Goal: Task Accomplishment & Management: Manage account settings

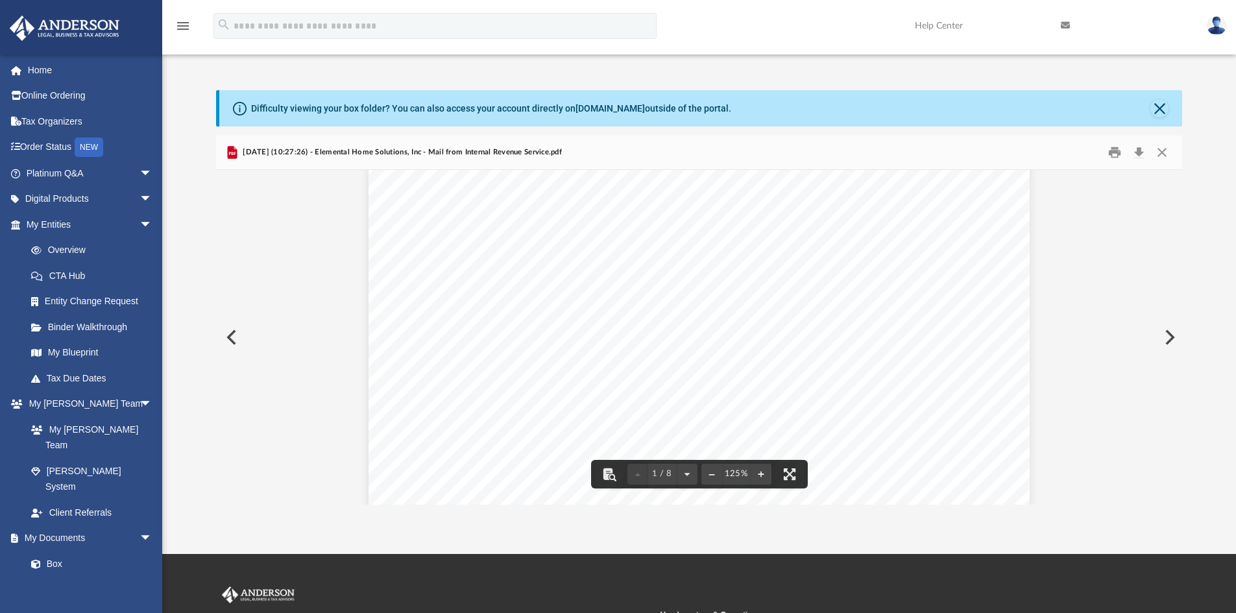
scroll to position [325, 0]
click at [1162, 153] on button "Close" at bounding box center [1162, 153] width 23 height 20
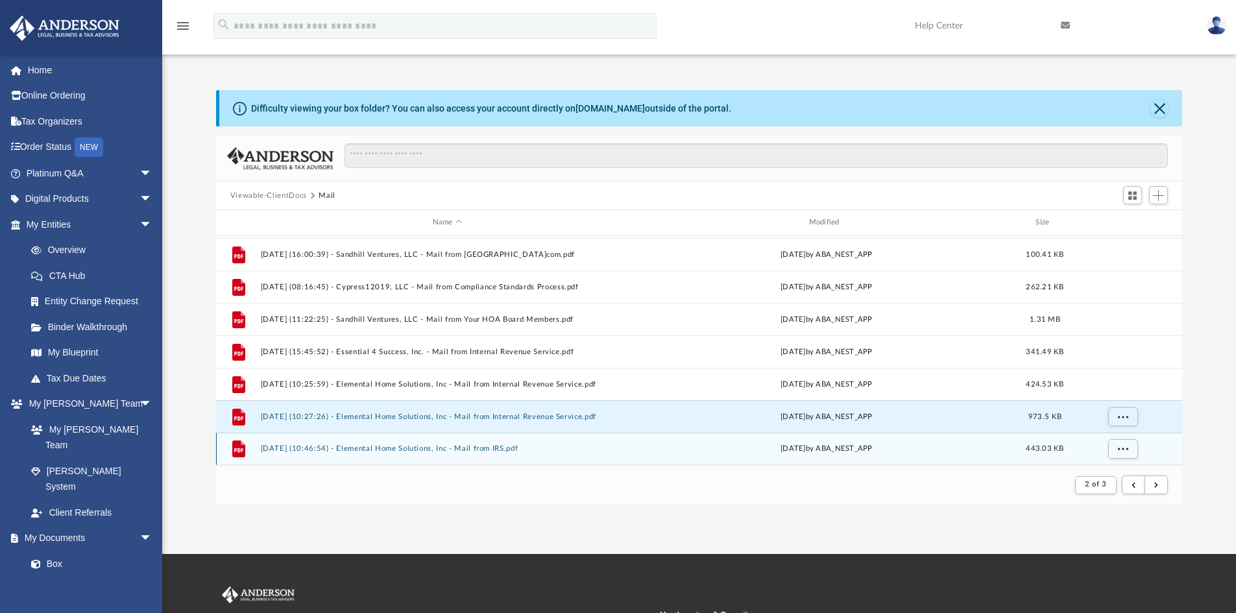
click at [517, 452] on button "2025.06.30 (10:46:54) - Elemental Home Solutions, Inc - Mail from IRS.pdf" at bounding box center [447, 449] width 374 height 8
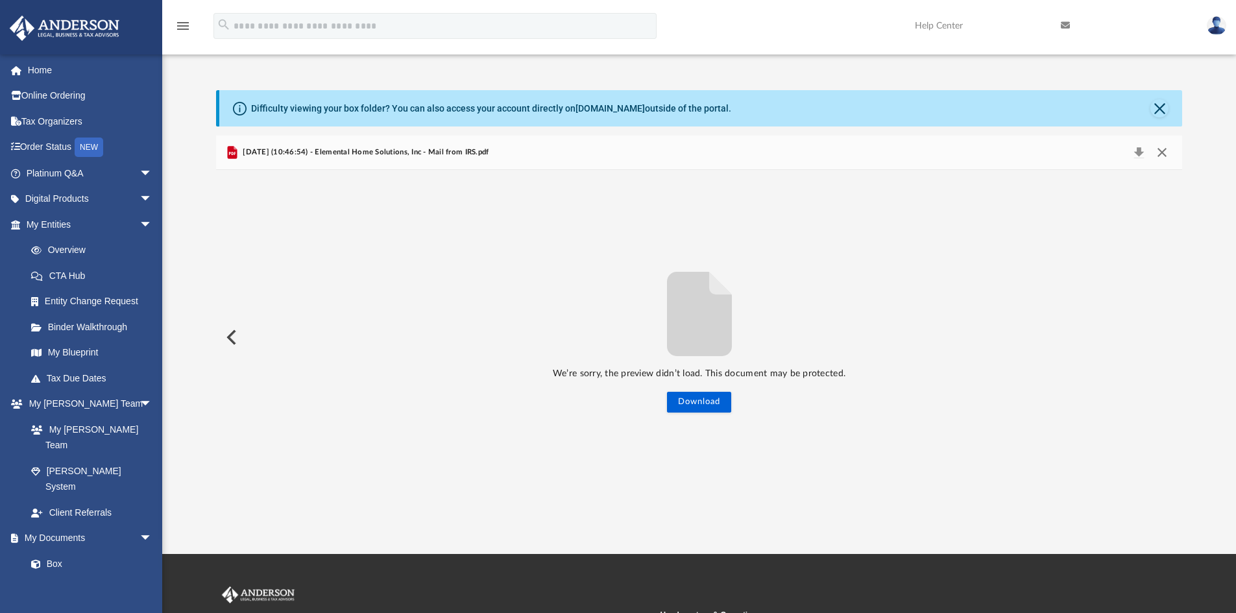
click at [1169, 155] on button "Close" at bounding box center [1162, 152] width 23 height 18
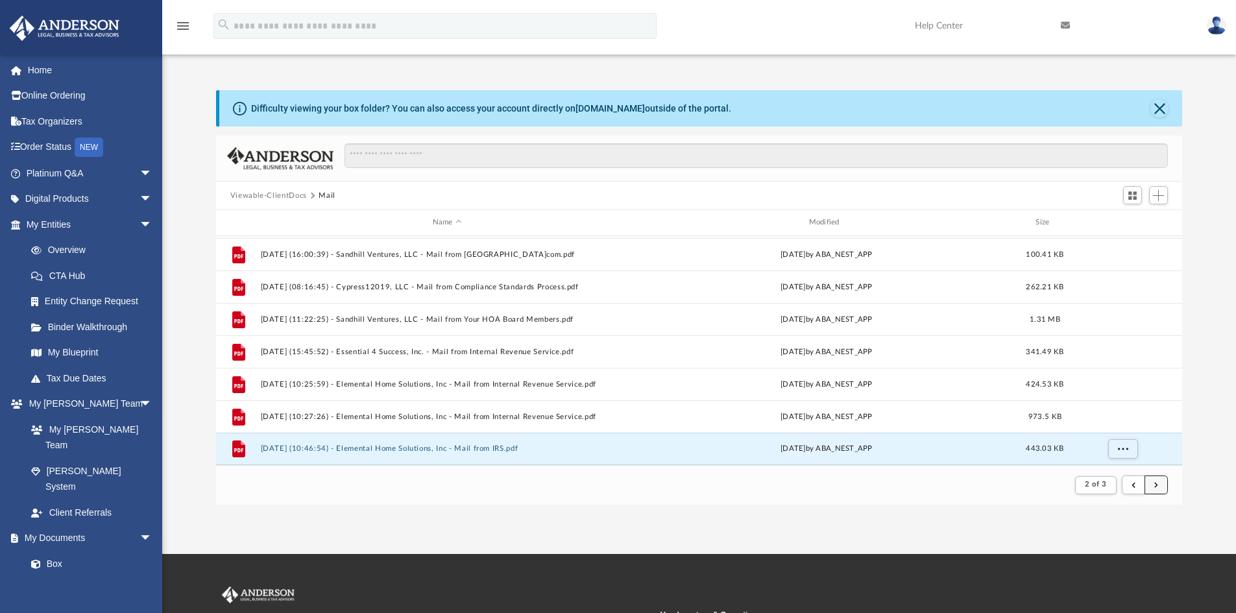
click at [1155, 491] on button "submit" at bounding box center [1156, 485] width 23 height 19
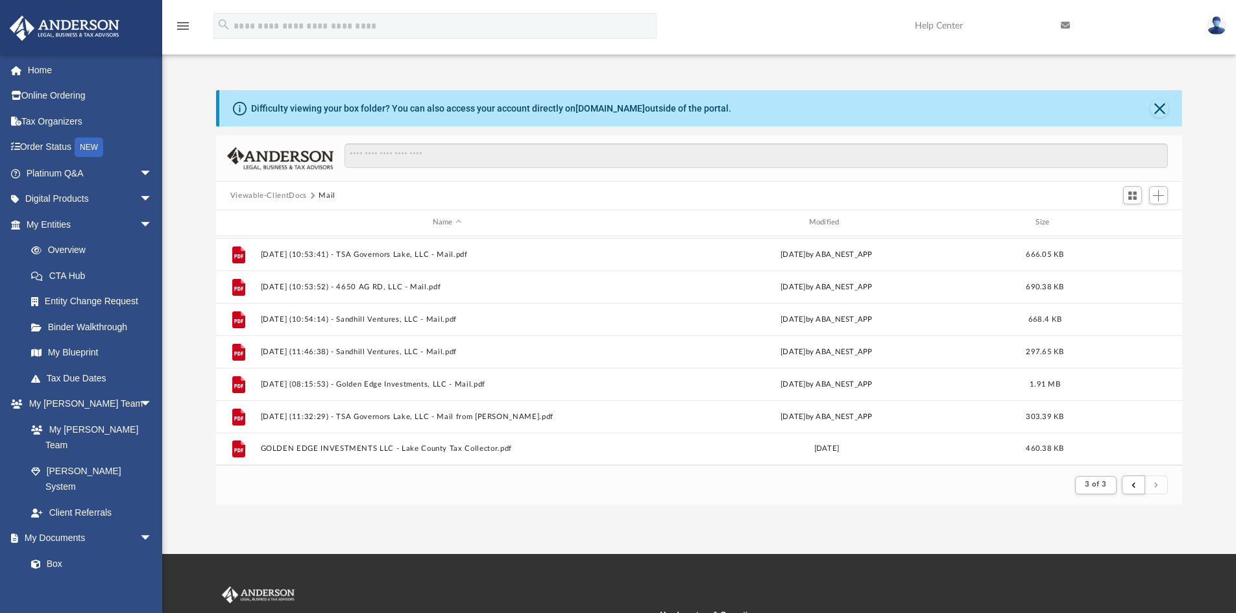
scroll to position [160, 0]
click at [40, 70] on link "Home" at bounding box center [90, 70] width 163 height 26
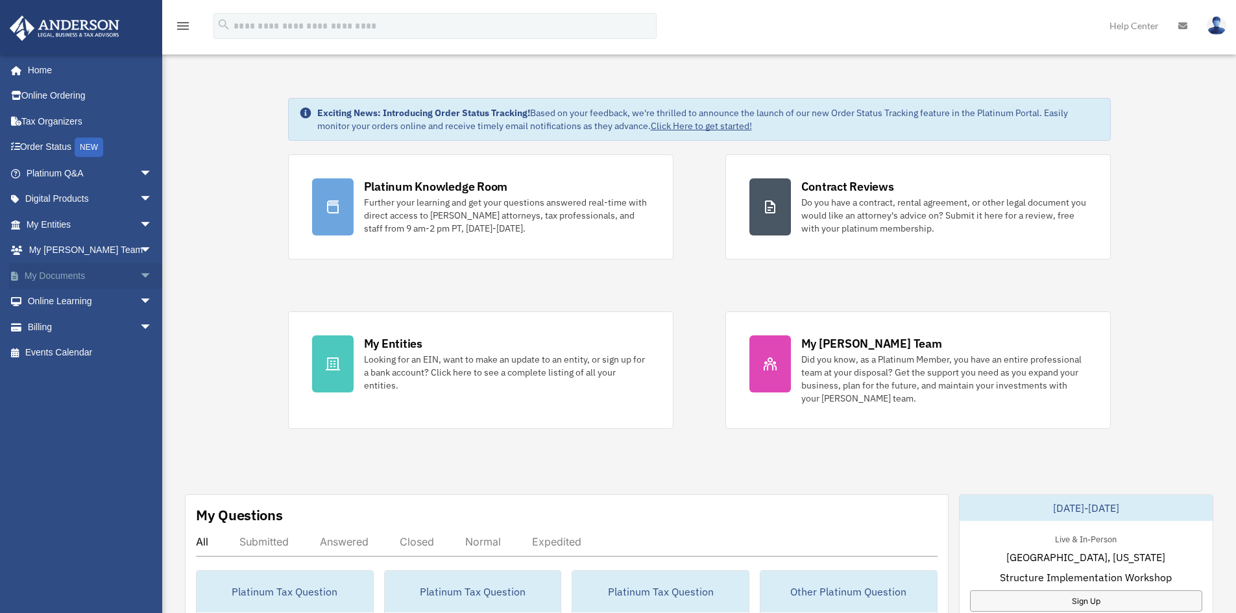
click at [54, 280] on link "My Documents arrow_drop_down" at bounding box center [90, 276] width 163 height 26
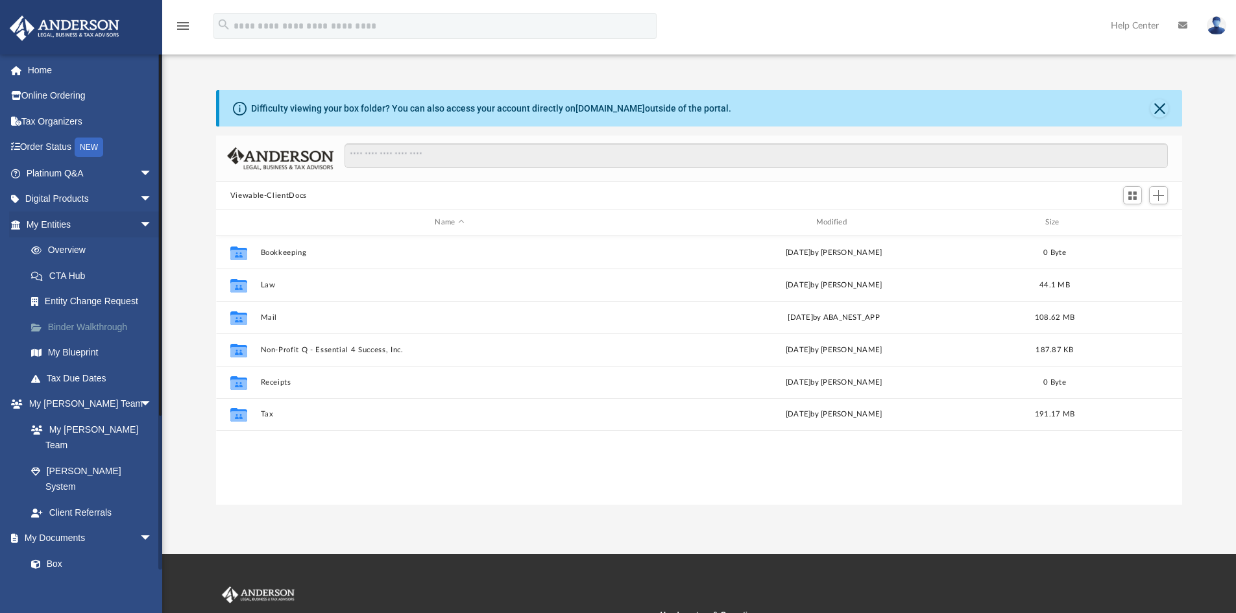
scroll to position [286, 957]
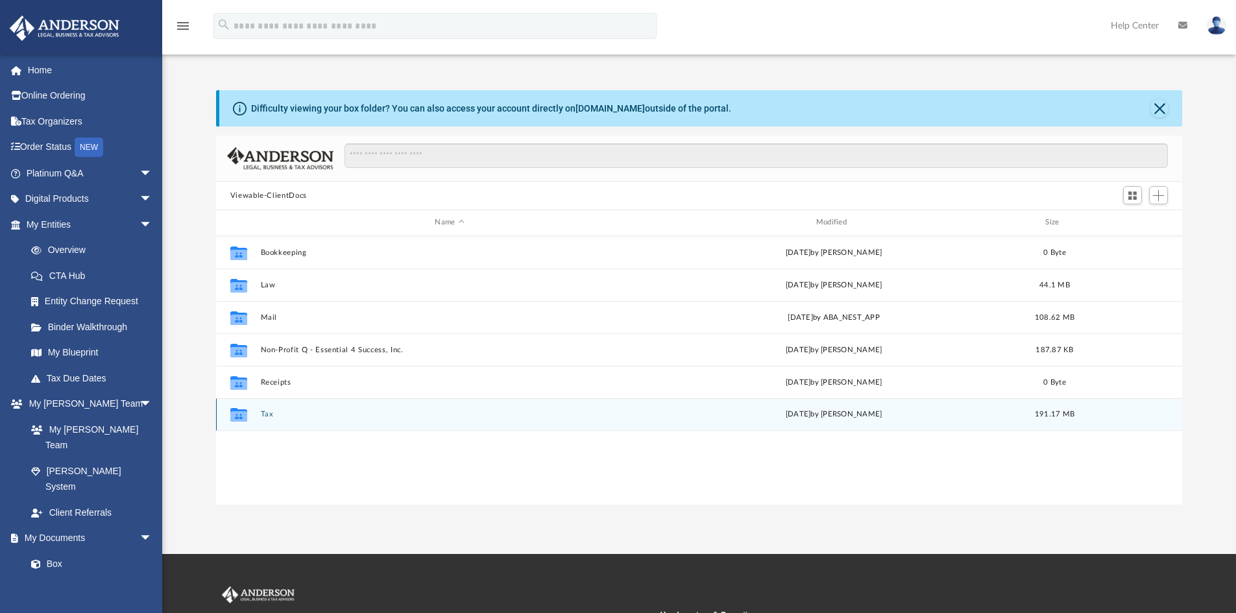
click at [263, 415] on button "Tax" at bounding box center [449, 414] width 378 height 8
click at [315, 413] on button "Tax Consult Folder" at bounding box center [449, 414] width 378 height 8
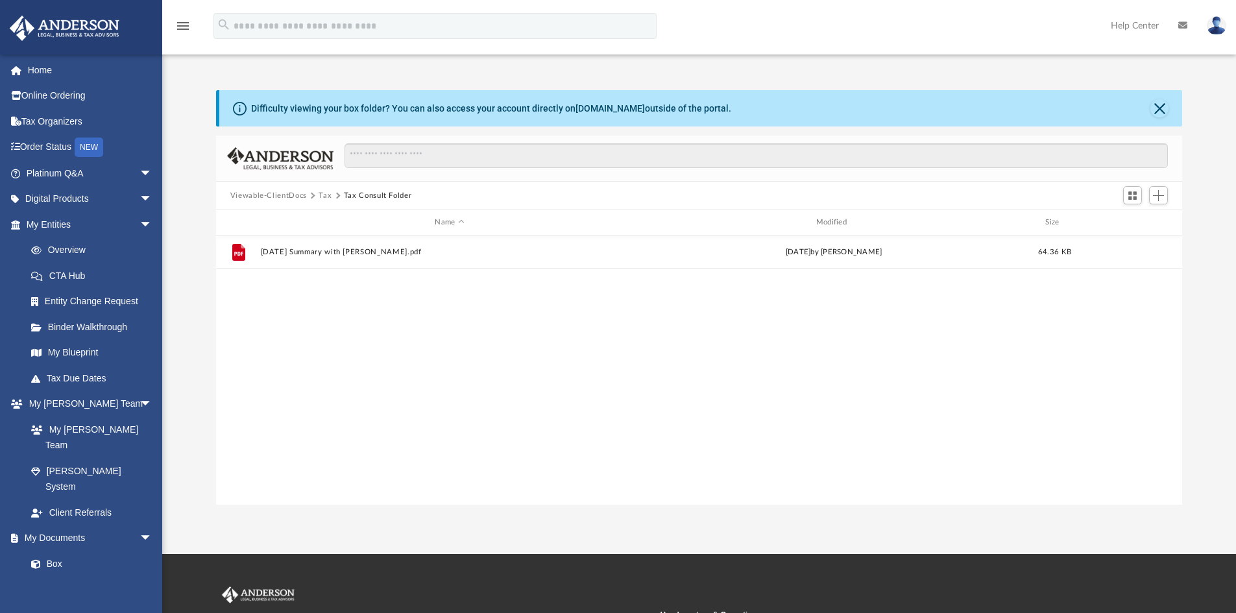
click at [323, 195] on button "Tax" at bounding box center [325, 196] width 13 height 12
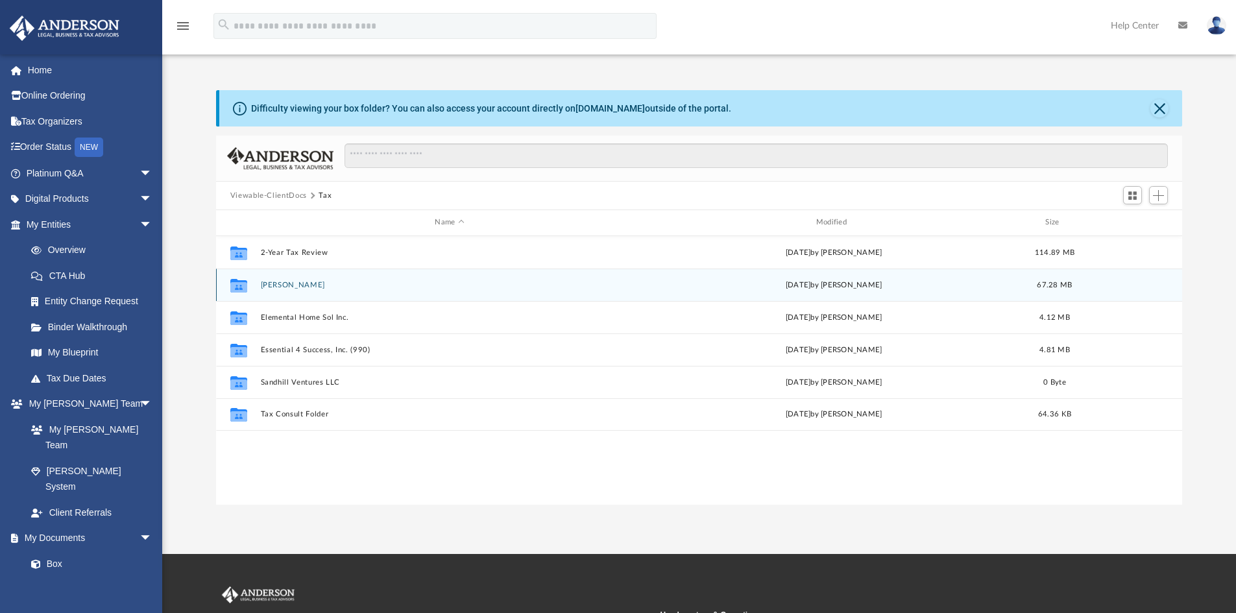
click at [307, 288] on button "Edgington, Tamara" at bounding box center [449, 285] width 378 height 8
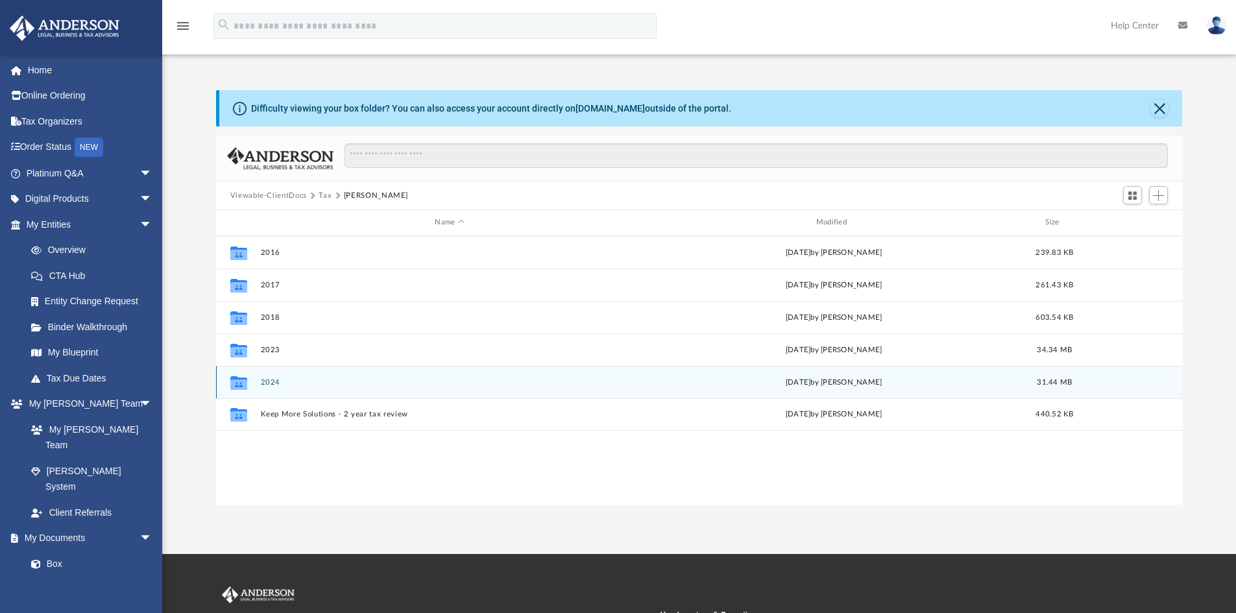
click at [271, 378] on button "2024" at bounding box center [449, 382] width 378 height 8
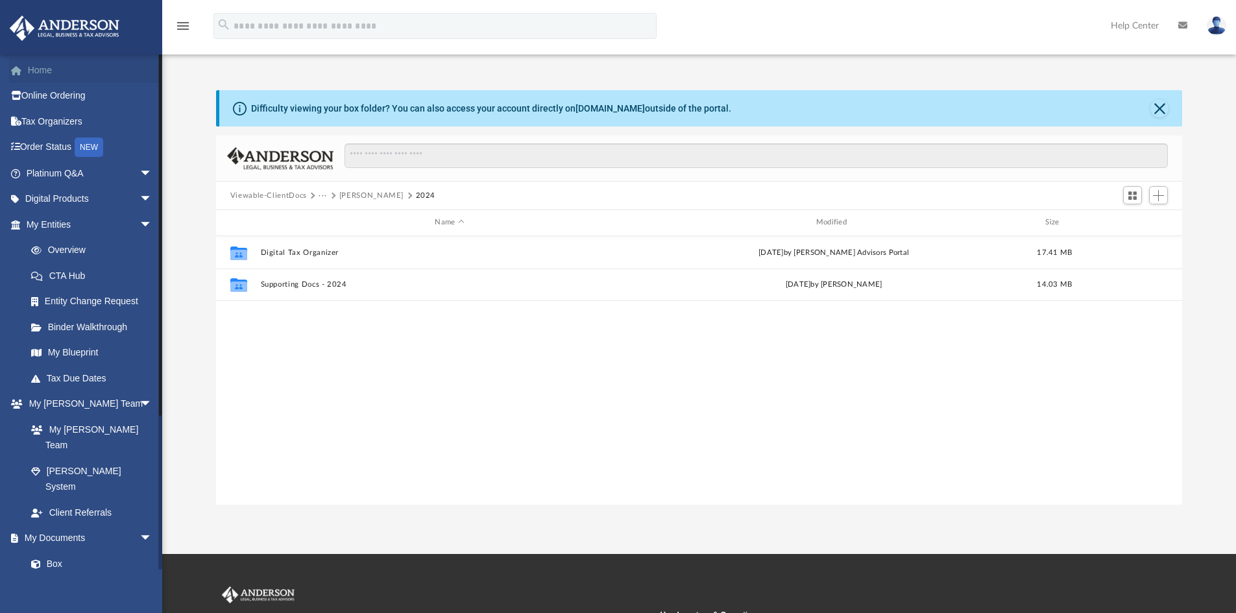
click at [43, 70] on link "Home" at bounding box center [90, 70] width 163 height 26
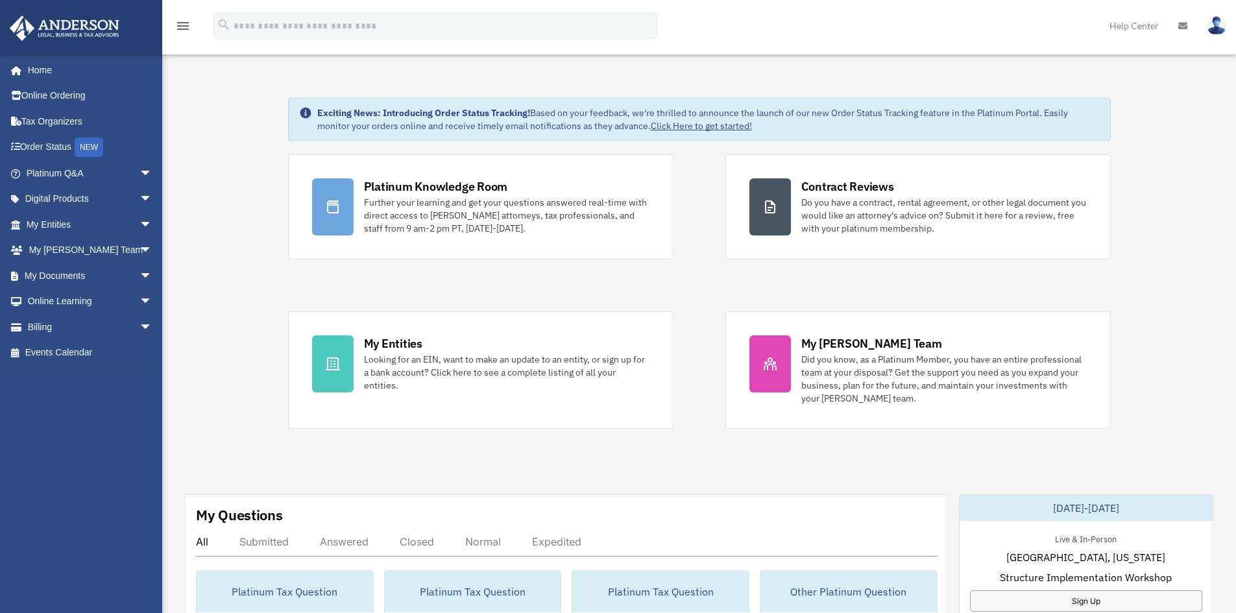
click at [1216, 32] on img at bounding box center [1216, 25] width 19 height 19
click at [988, 111] on link "Logout" at bounding box center [1022, 113] width 130 height 27
